Goal: Task Accomplishment & Management: Use online tool/utility

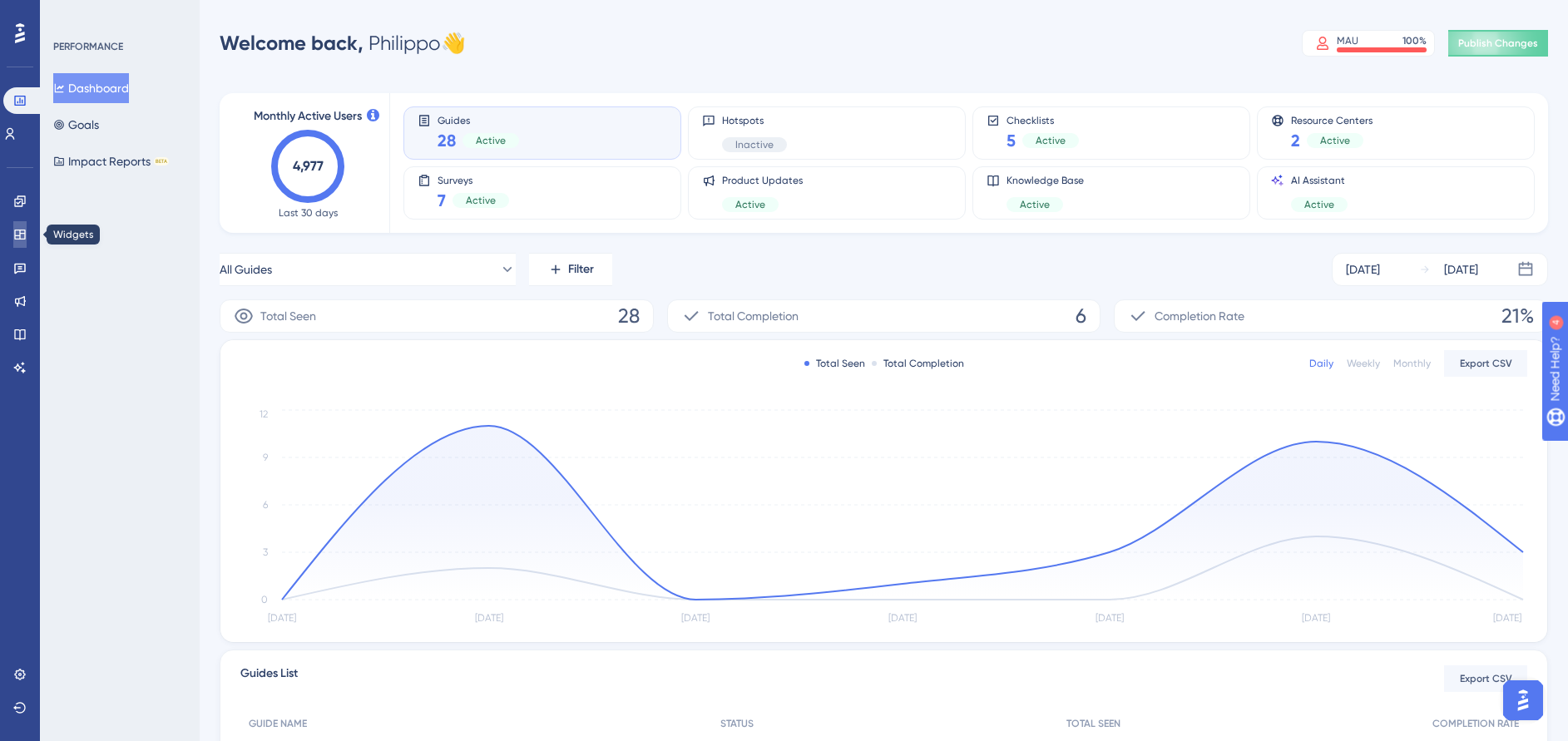
click at [27, 227] on link at bounding box center [19, 234] width 13 height 27
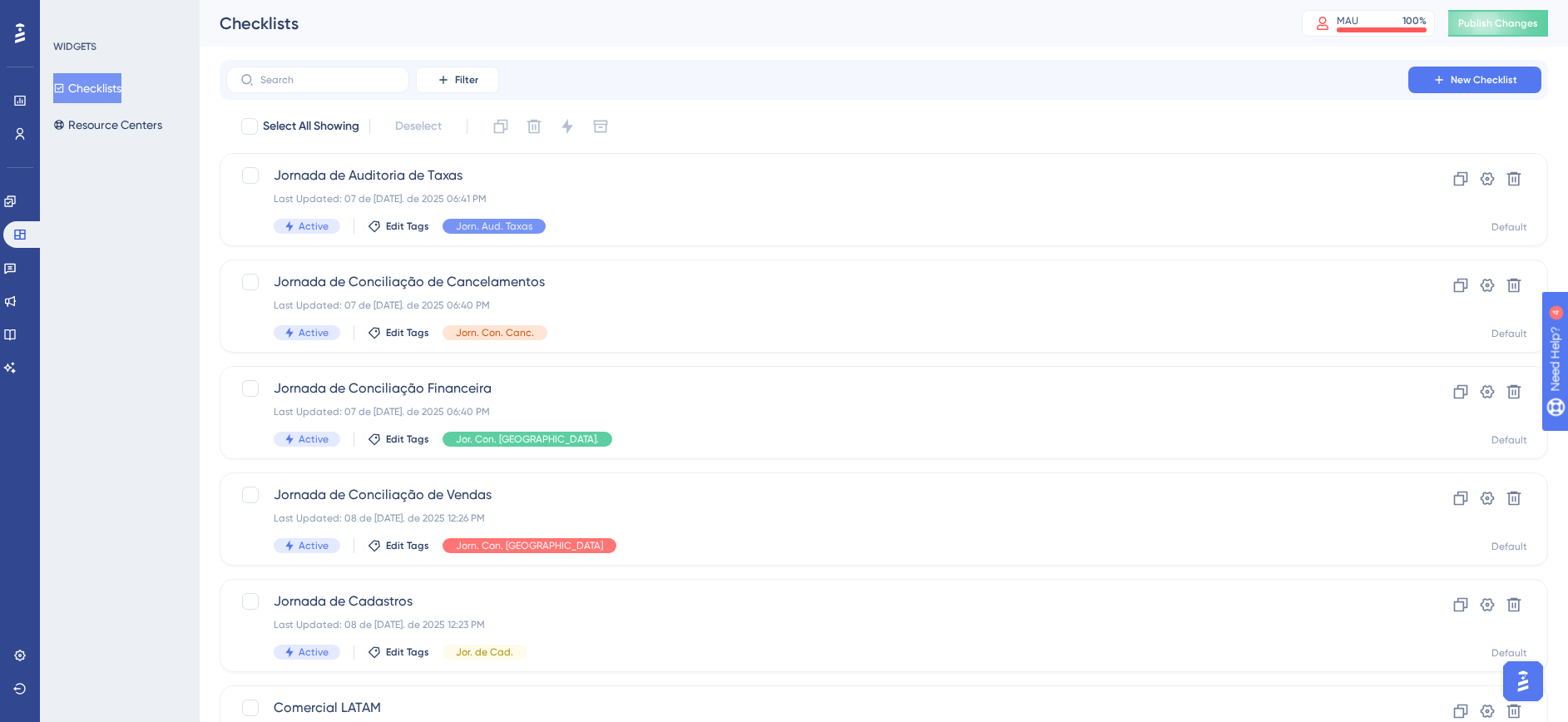
click at [9, 252] on div "Engagement Widgets Feedback Product Updates Knowledge Base AI Assistant" at bounding box center [20, 284] width 34 height 193
click at [10, 252] on div "Engagement Widgets Feedback Product Updates Knowledge Base AI Assistant" at bounding box center [20, 284] width 34 height 193
drag, startPoint x: 10, startPoint y: 252, endPoint x: 21, endPoint y: 264, distance: 16.3
click at [17, 264] on icon at bounding box center [9, 267] width 13 height 13
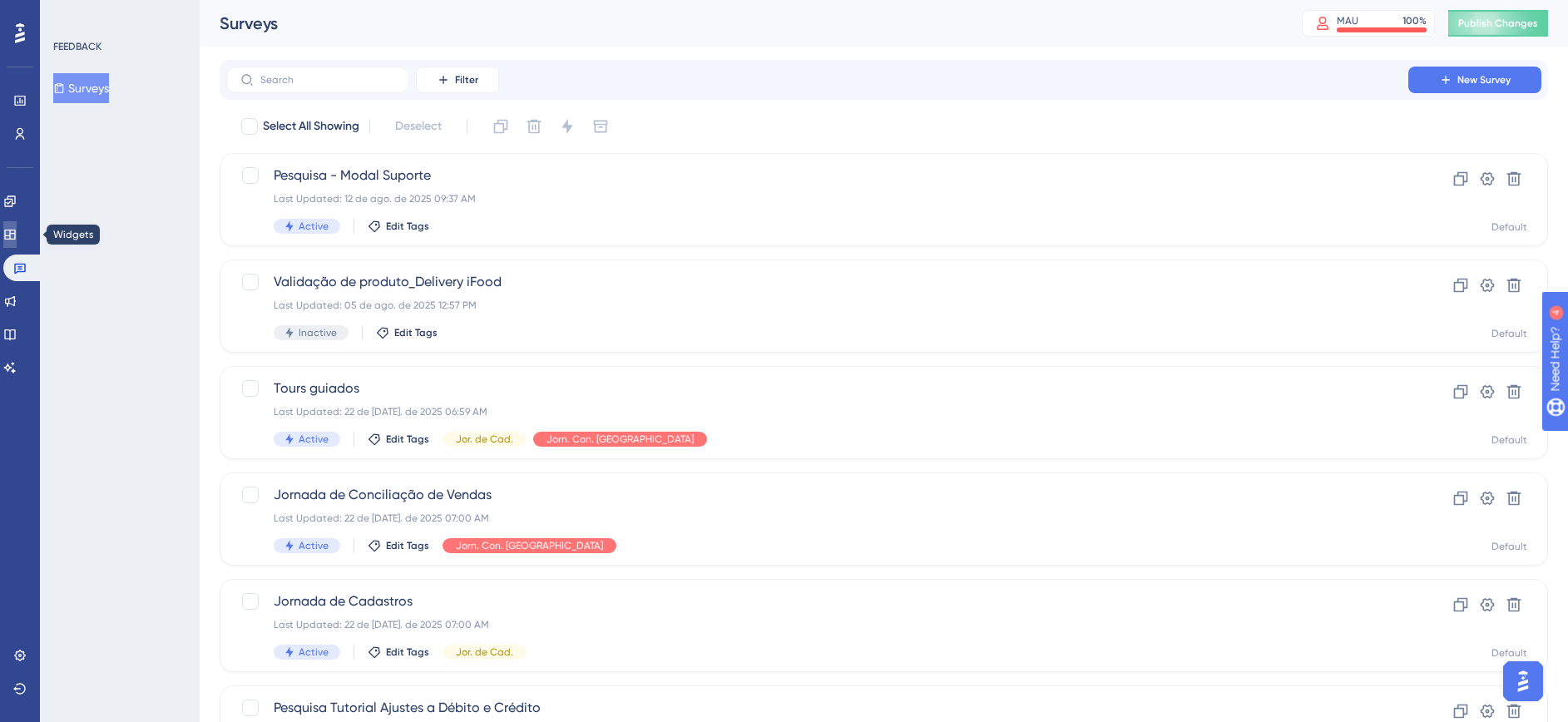
click at [16, 232] on icon at bounding box center [9, 234] width 13 height 13
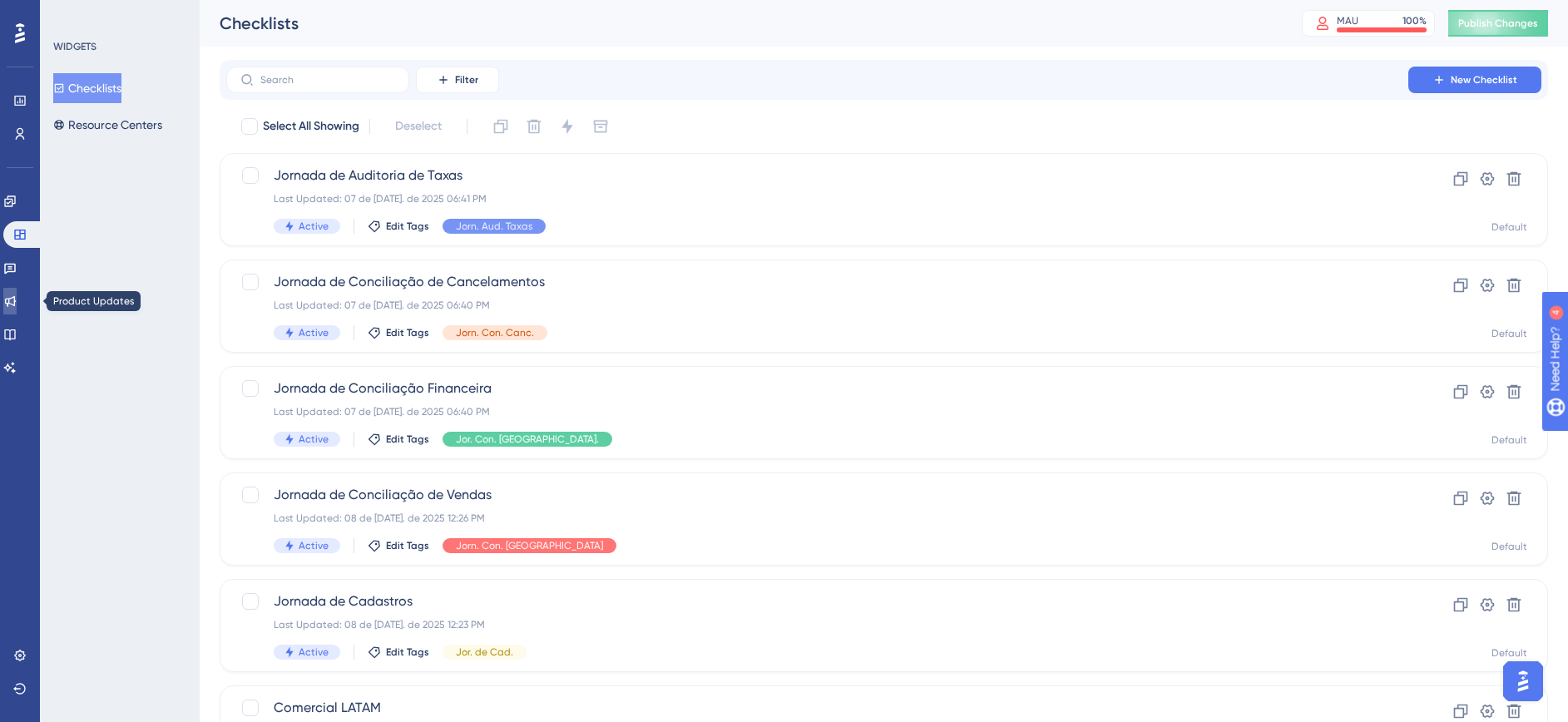
click at [17, 300] on link at bounding box center [9, 301] width 13 height 27
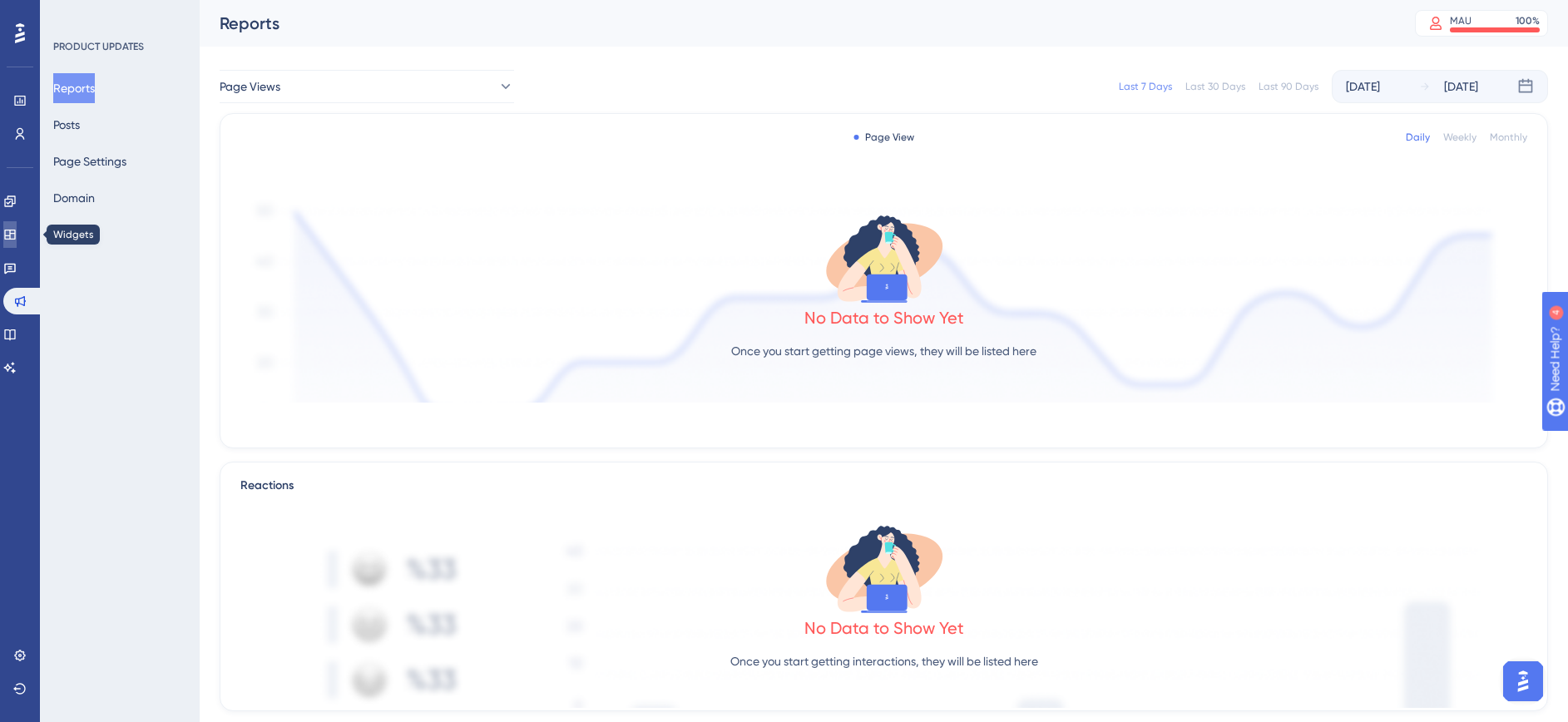
click at [15, 230] on icon at bounding box center [9, 235] width 11 height 10
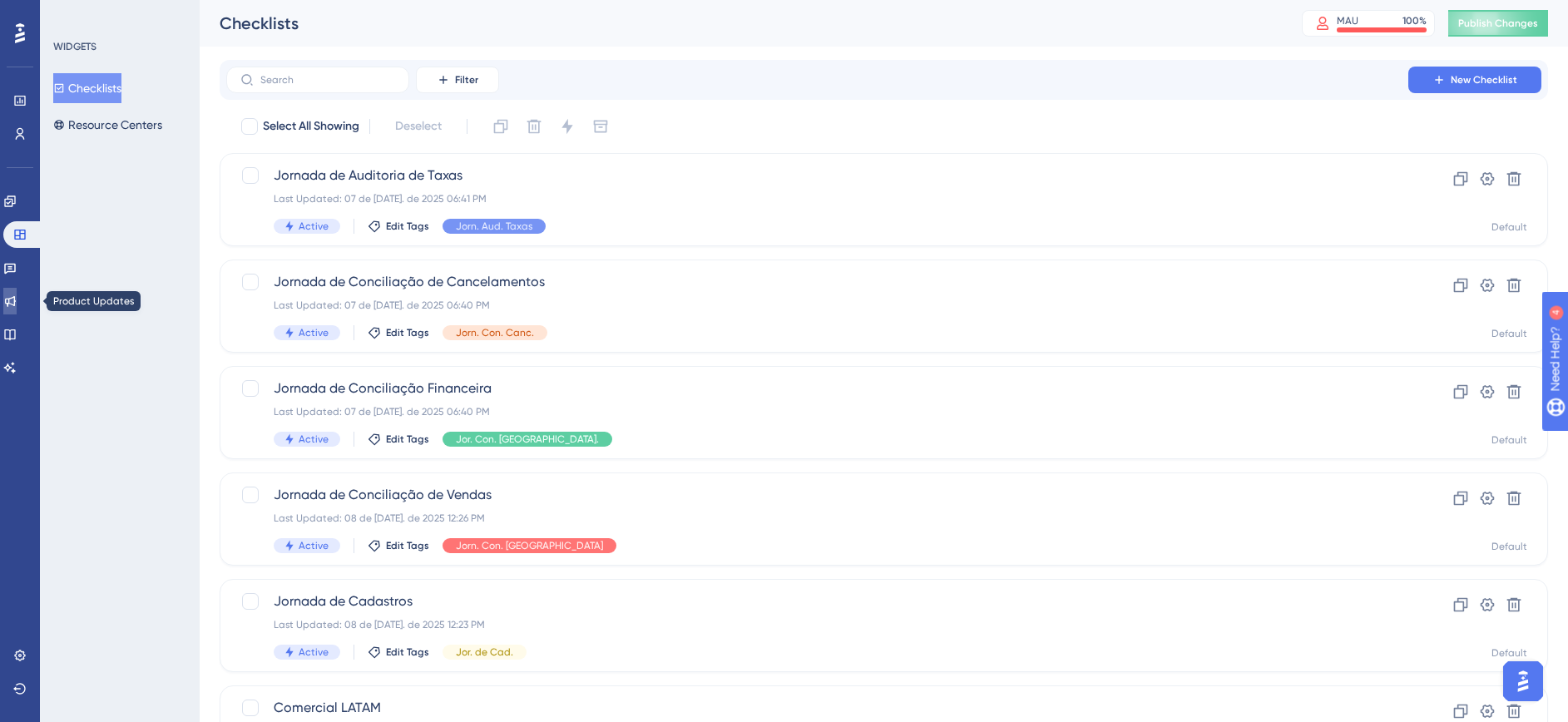
click at [17, 300] on link at bounding box center [9, 301] width 13 height 27
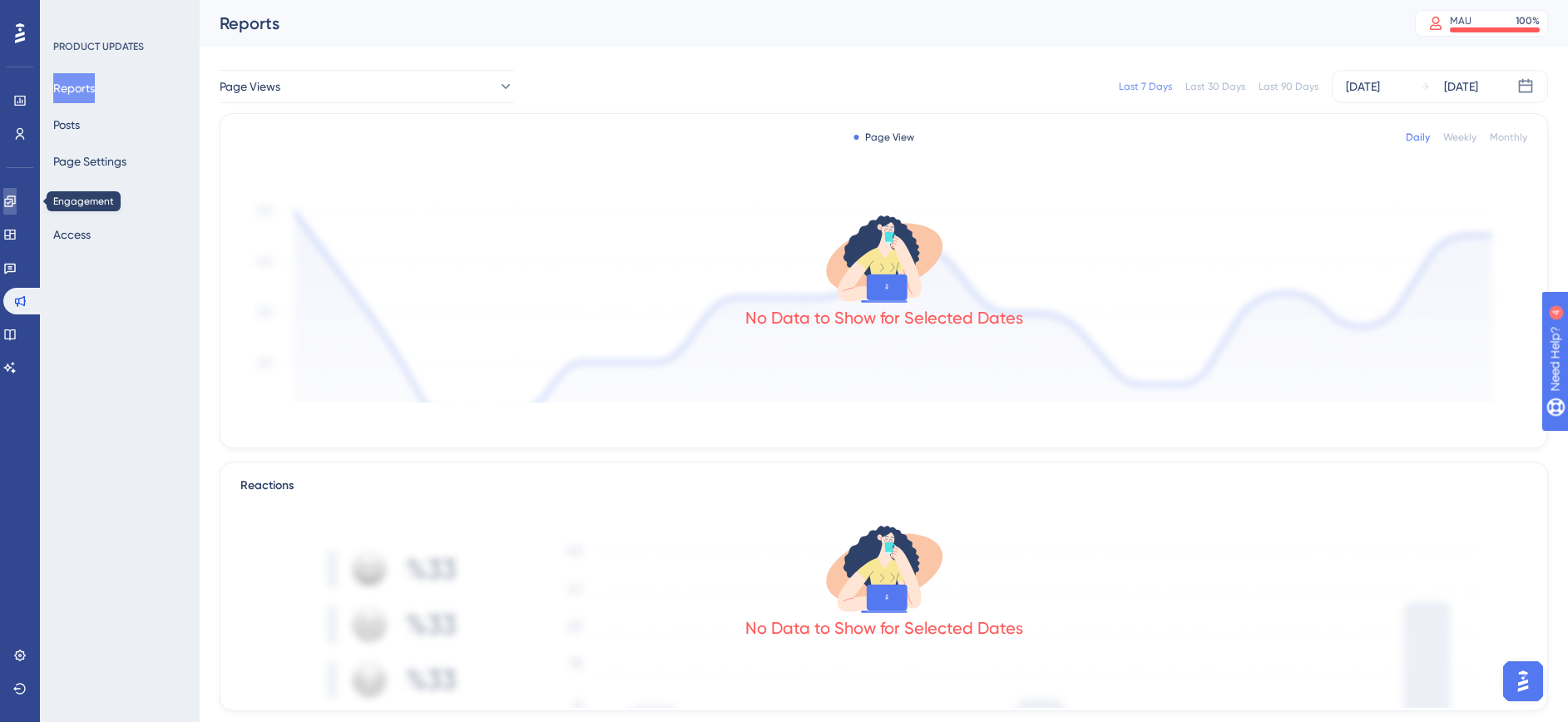
click at [15, 204] on icon at bounding box center [9, 200] width 11 height 11
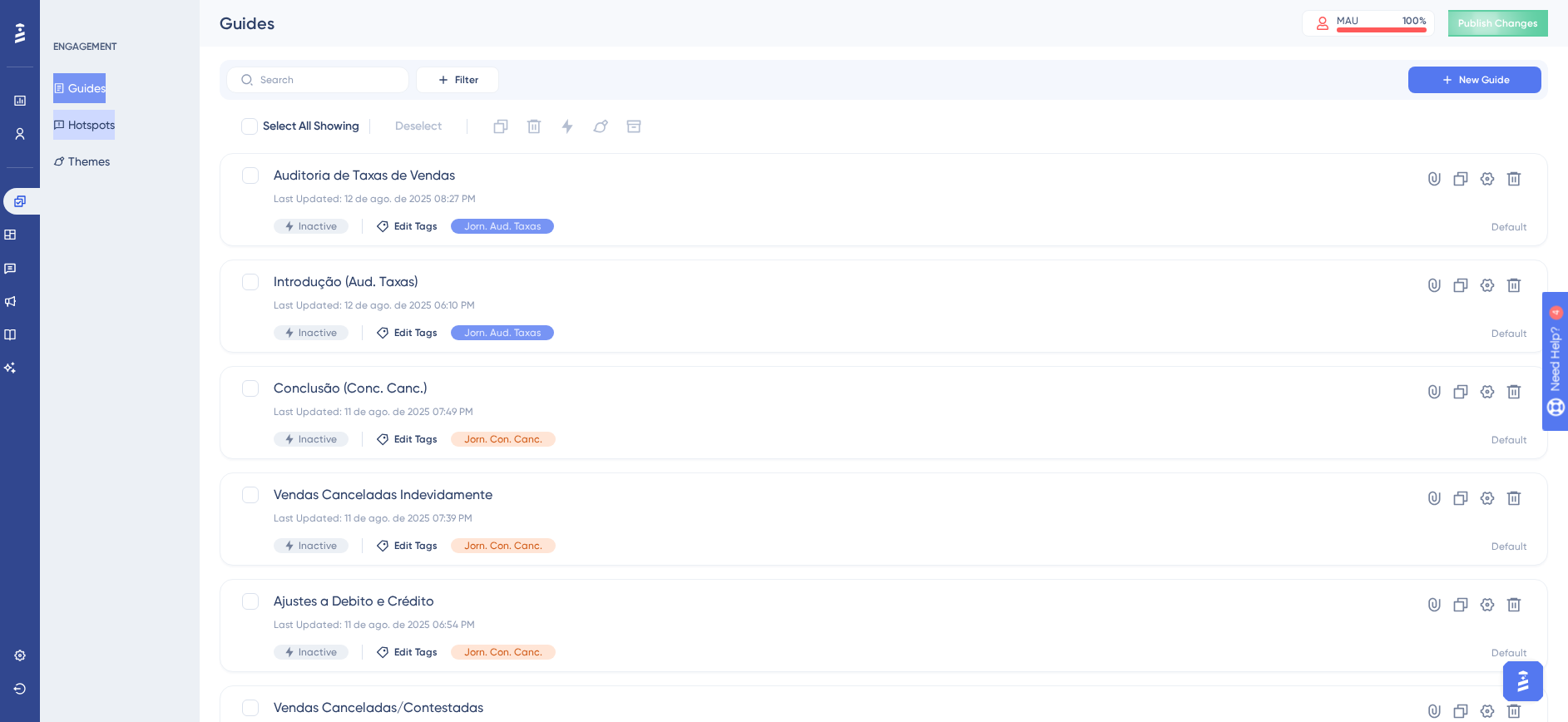
click at [115, 126] on button "Hotspots" at bounding box center [84, 125] width 61 height 30
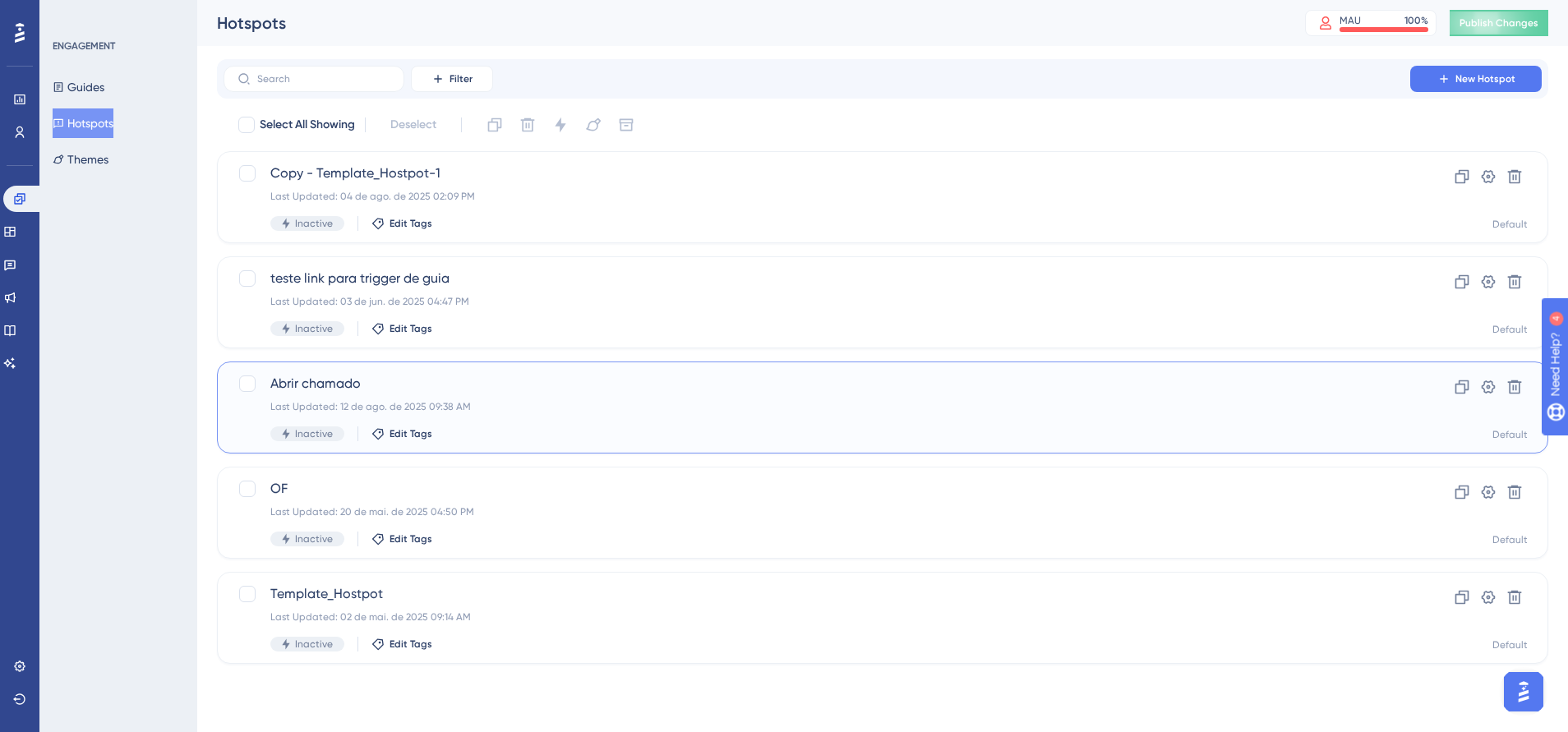
click at [599, 385] on span "Abrir chamado" at bounding box center [816, 384] width 1093 height 20
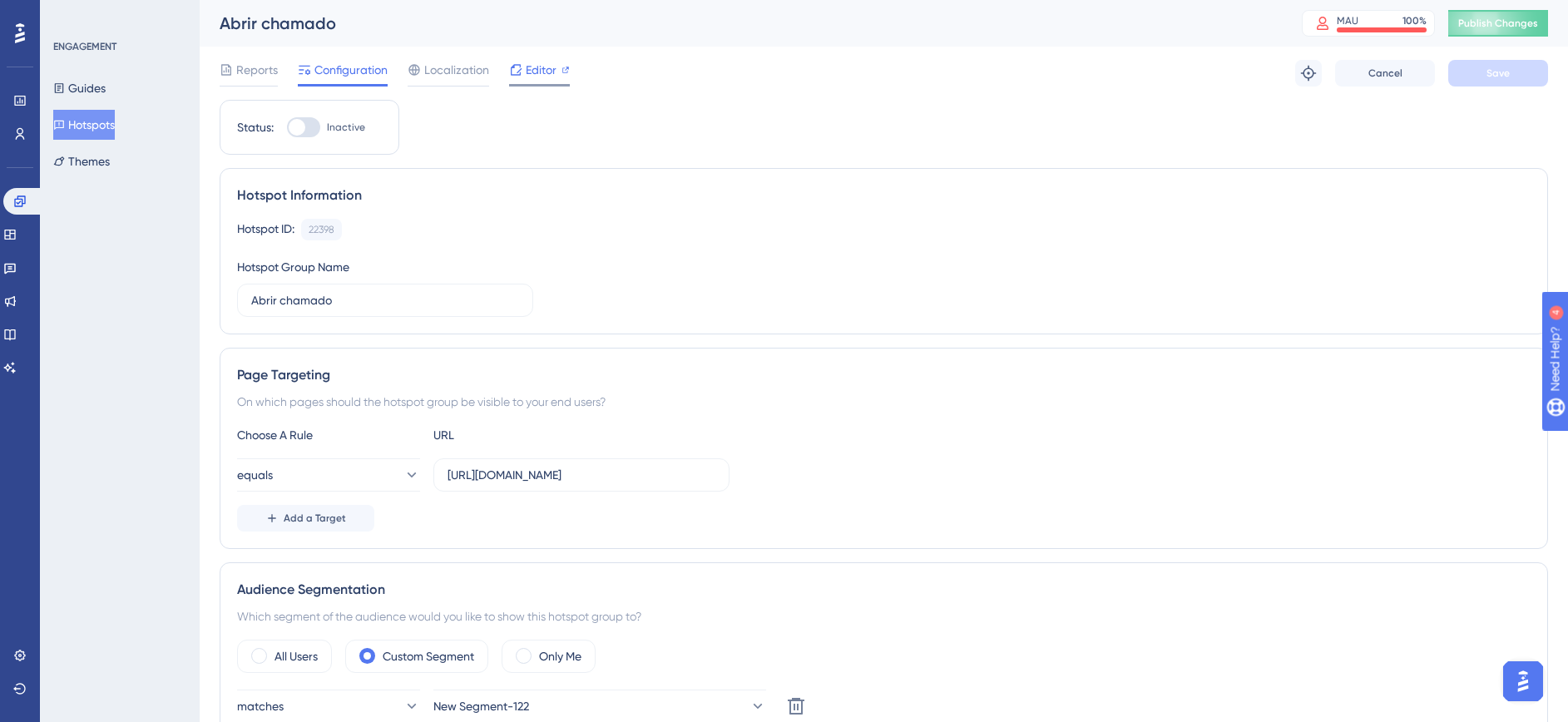
click at [552, 74] on span "Editor" at bounding box center [541, 69] width 31 height 20
click at [540, 70] on span "Editor" at bounding box center [541, 69] width 31 height 20
click at [111, 120] on button "Hotspots" at bounding box center [84, 125] width 61 height 30
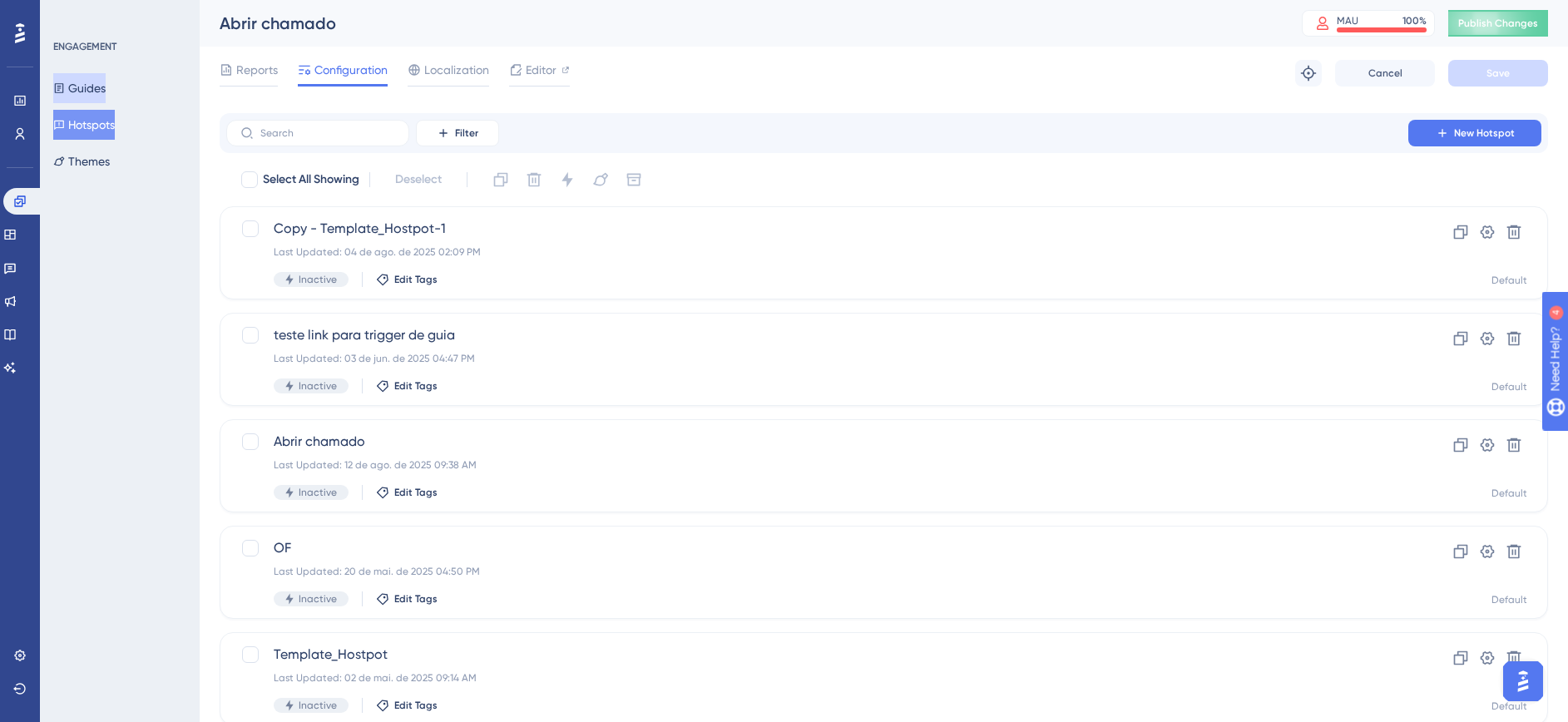
click at [99, 77] on button "Guides" at bounding box center [79, 88] width 52 height 30
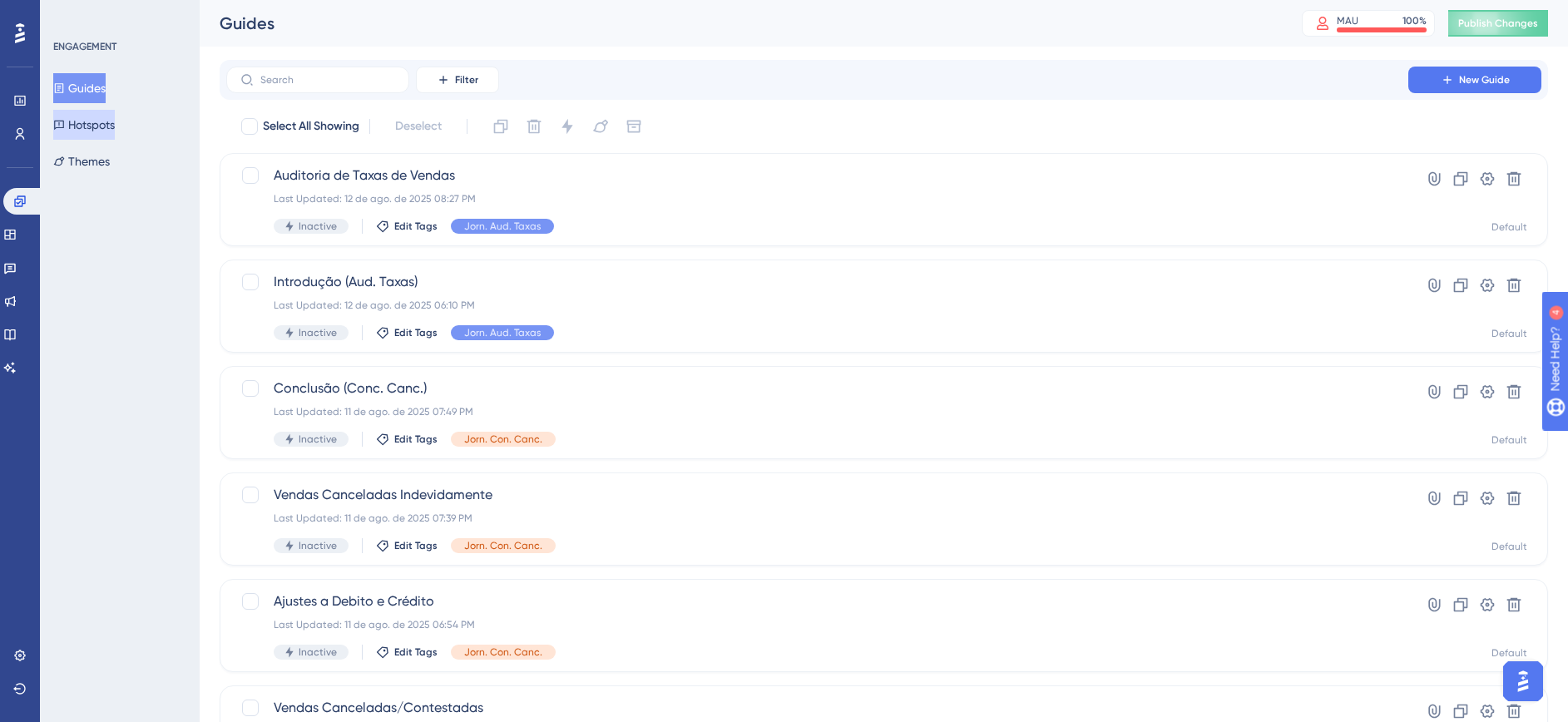
click at [111, 124] on button "Hotspots" at bounding box center [84, 125] width 61 height 30
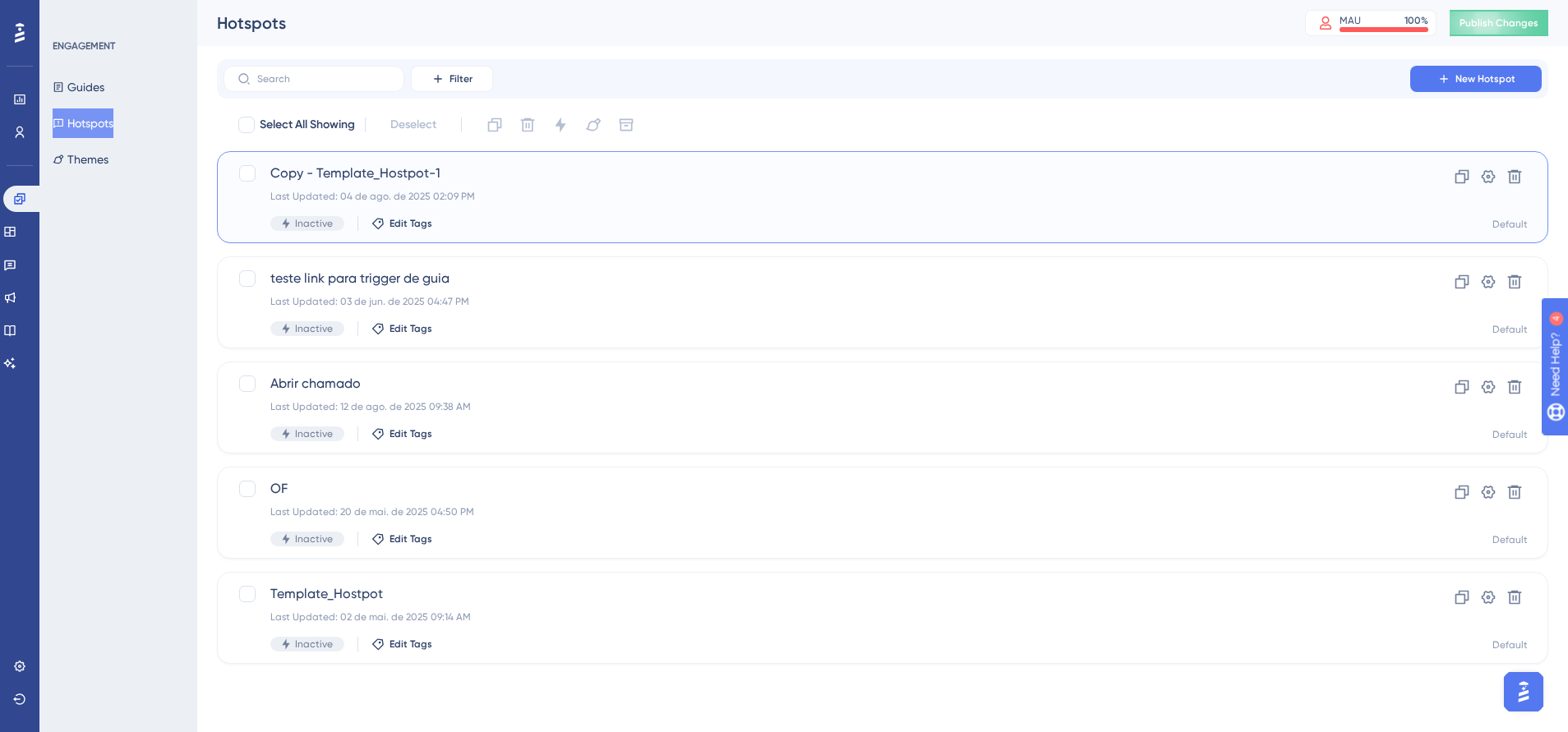
click at [582, 166] on span "Copy - Template_Hostpot-1" at bounding box center [816, 173] width 1093 height 20
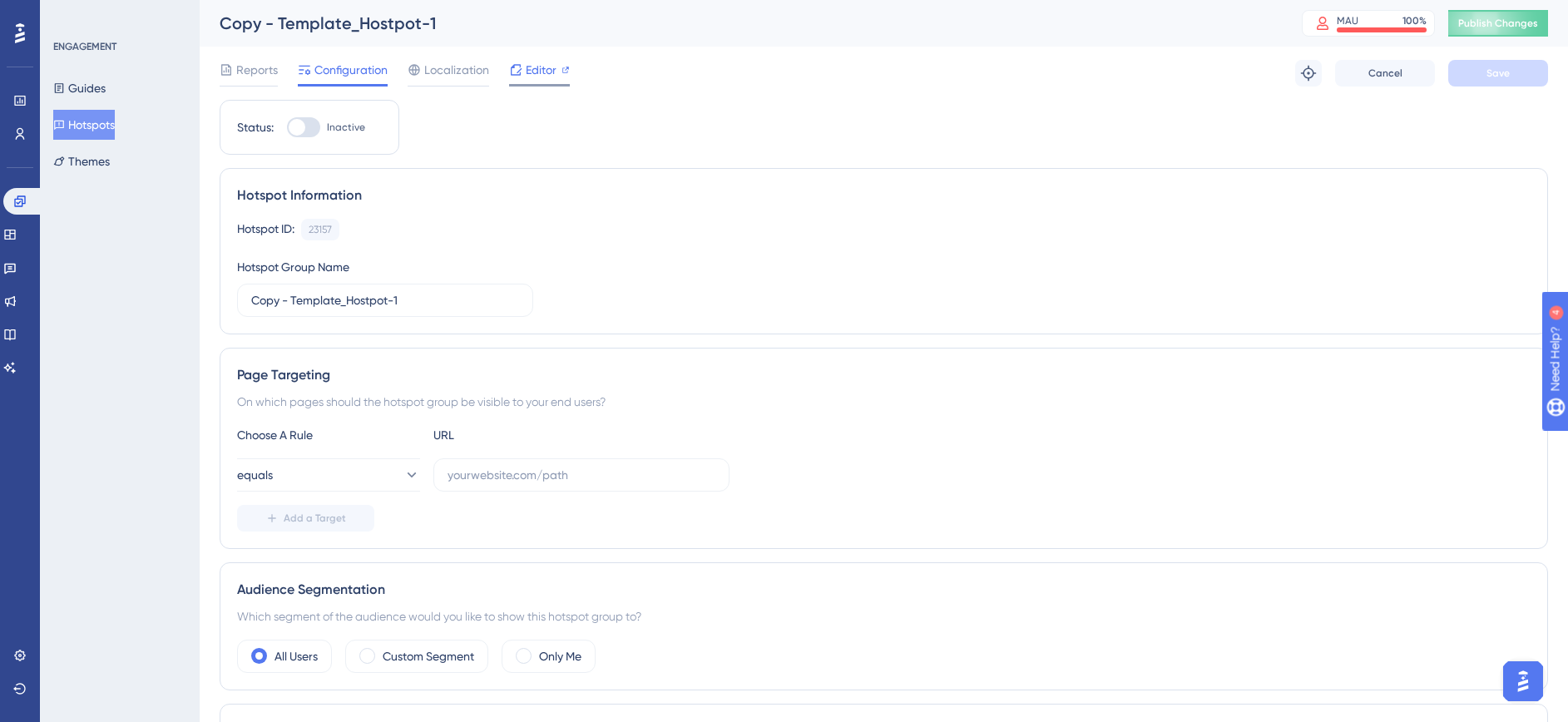
click at [541, 67] on span "Editor" at bounding box center [541, 69] width 31 height 20
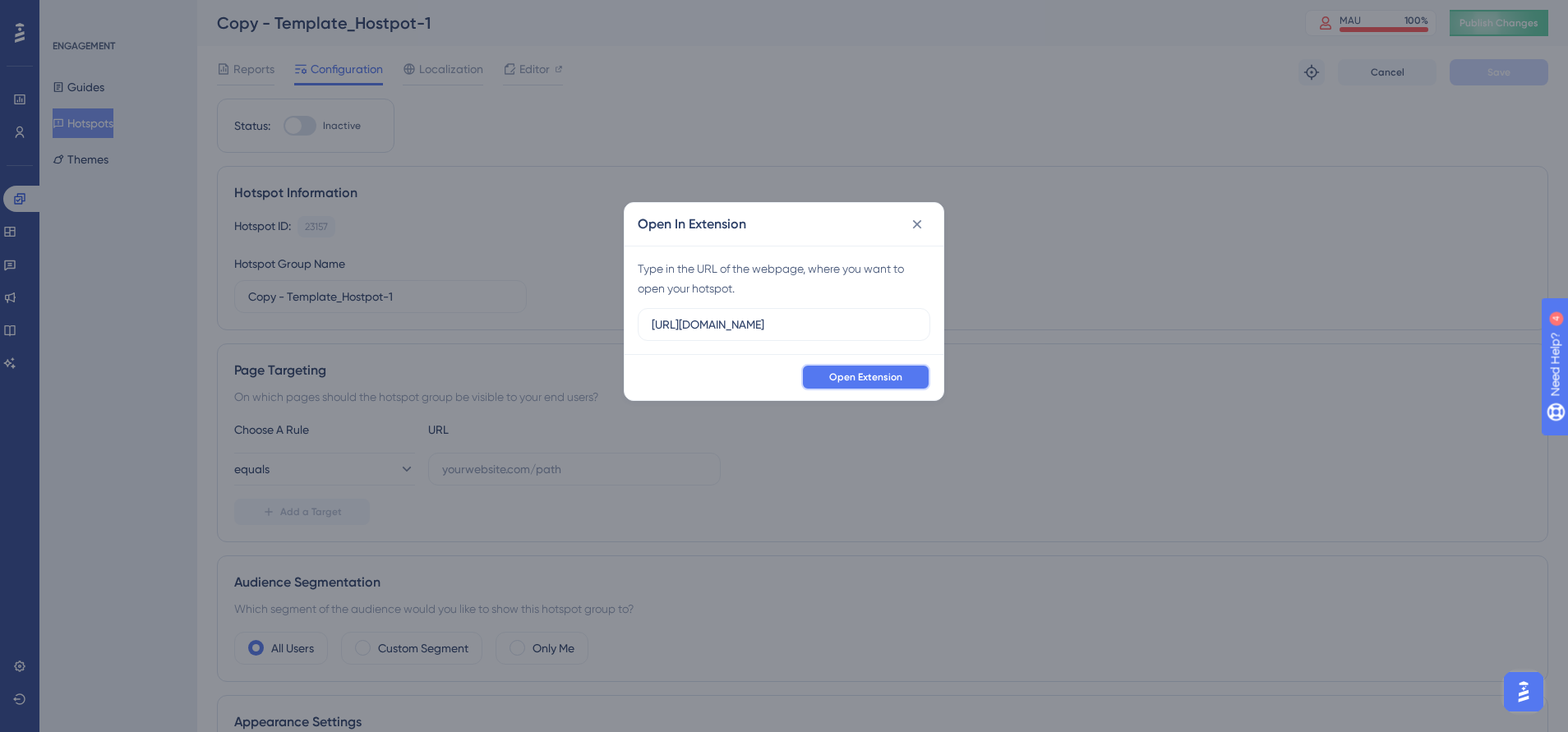
click at [880, 380] on span "Open Extension" at bounding box center [866, 377] width 73 height 13
